Goal: Information Seeking & Learning: Learn about a topic

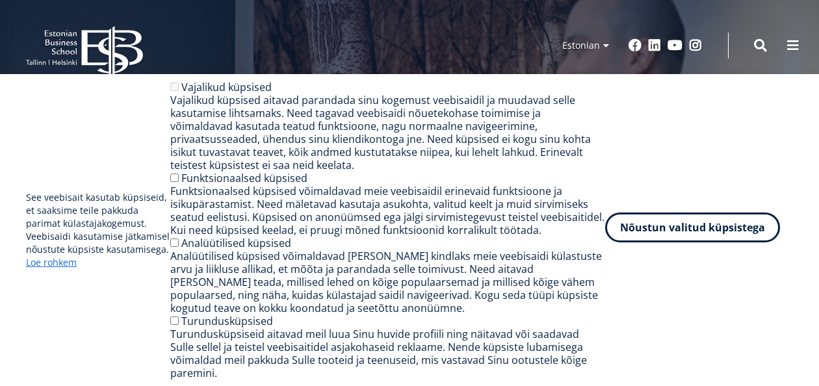
click at [698, 237] on button "Nõustun valitud küpsistega" at bounding box center [692, 227] width 175 height 30
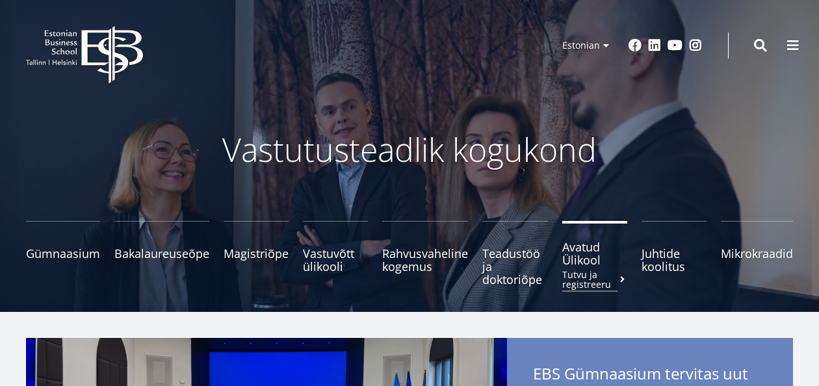
click at [569, 248] on span "Avatud Ülikool Tutvu ja registreeru" at bounding box center [594, 253] width 65 height 26
click at [787, 47] on span at bounding box center [792, 44] width 13 height 13
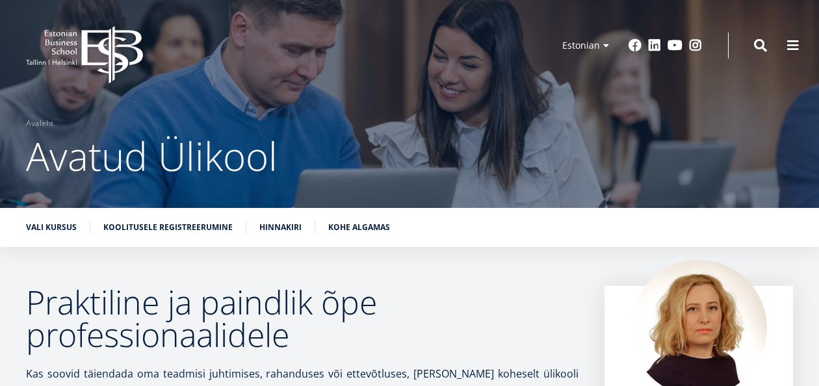
drag, startPoint x: 813, startPoint y: 37, endPoint x: 821, endPoint y: 42, distance: 9.9
